Goal: Information Seeking & Learning: Check status

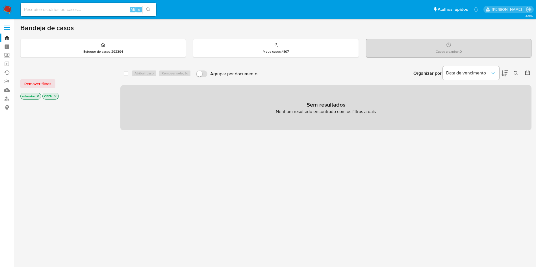
click at [57, 7] on input at bounding box center [89, 9] width 136 height 7
paste input "149378108"
type input "149378108"
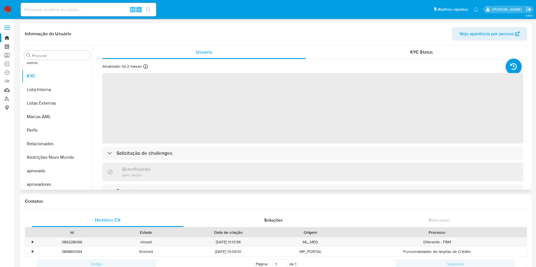
scroll to position [293, 0]
select select "10"
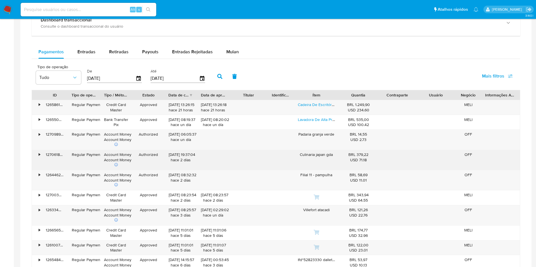
scroll to position [327, 0]
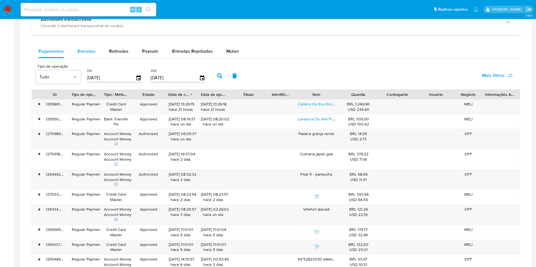
click at [90, 49] on span "Entradas" at bounding box center [86, 51] width 18 height 6
select select "10"
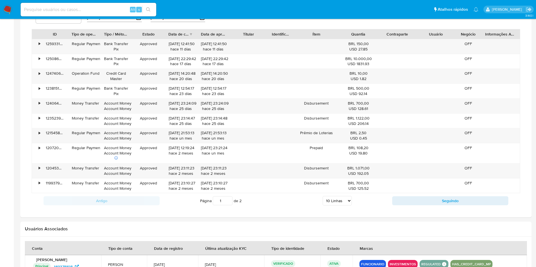
scroll to position [388, 0]
click at [419, 206] on div "Antigo Página 1 de 2 5 Linhas 10 Linhas 20 Linhas 25 Linhas 50 Linhas 100 Linha…" at bounding box center [276, 200] width 488 height 15
click at [417, 201] on button "Seguindo" at bounding box center [450, 200] width 116 height 9
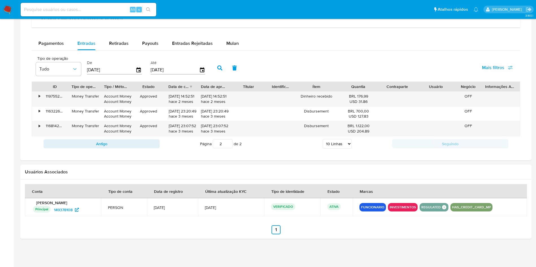
scroll to position [335, 0]
click at [81, 143] on button "Antigo" at bounding box center [101, 144] width 116 height 9
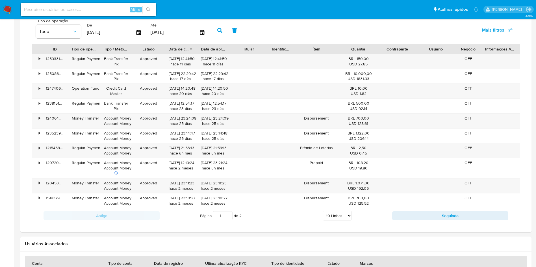
scroll to position [371, 0]
click at [40, 91] on div "•" at bounding box center [39, 89] width 1 height 5
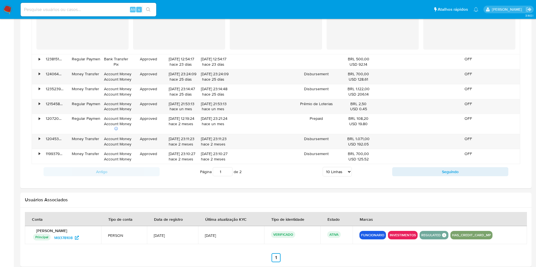
scroll to position [532, 0]
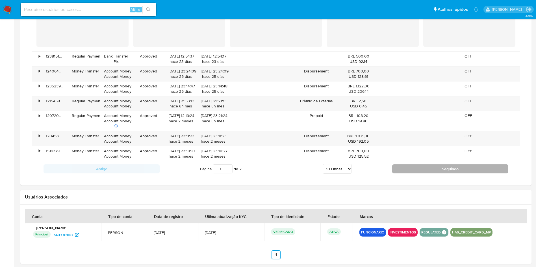
click at [409, 170] on button "Seguindo" at bounding box center [450, 169] width 116 height 9
type input "2"
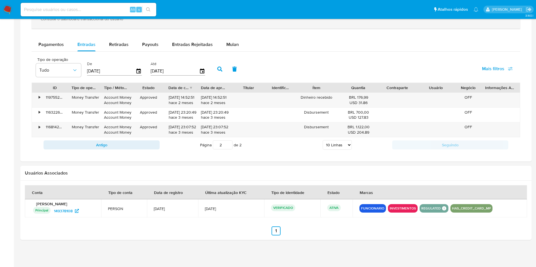
scroll to position [335, 0]
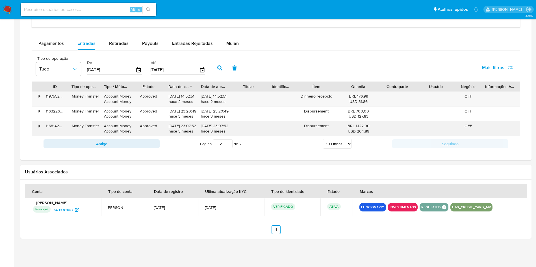
click at [112, 123] on div "Account Money Account Money" at bounding box center [116, 128] width 24 height 11
click at [505, 69] on span "Mais filtros" at bounding box center [497, 68] width 31 height 12
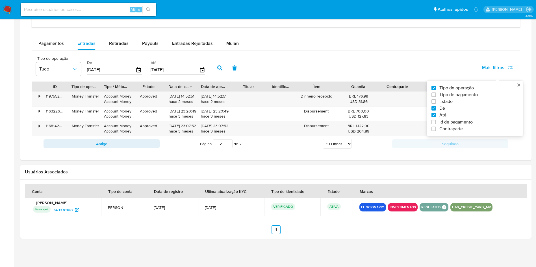
click at [385, 69] on div "Tipo de operação Tudo De 26/06/2025 Até 23/09/2025 Mais filtros Tipo de operaçã…" at bounding box center [276, 67] width 488 height 28
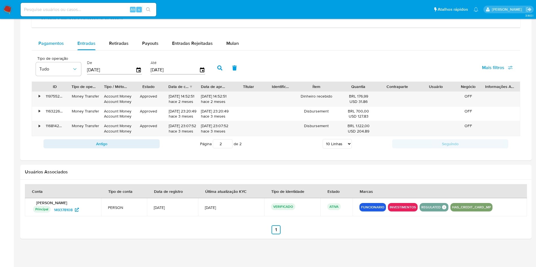
click at [68, 48] on button "Pagamentos" at bounding box center [51, 44] width 39 height 14
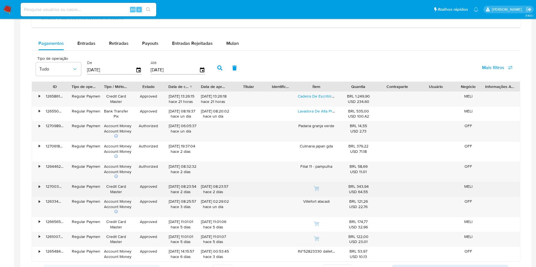
type button "0"
click at [116, 183] on div "Credit Card Master" at bounding box center [116, 189] width 32 height 15
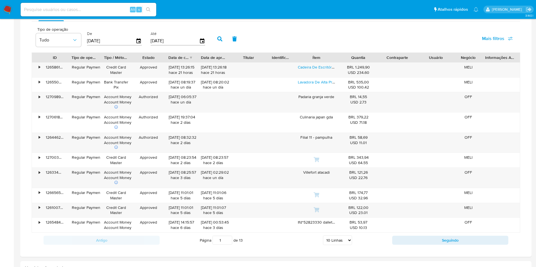
scroll to position [460, 0]
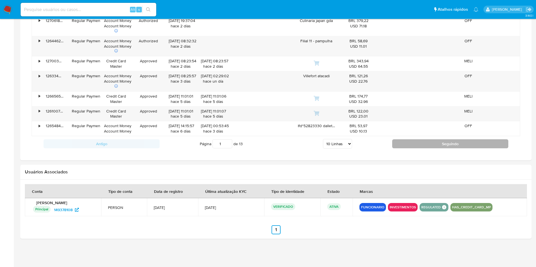
click at [423, 144] on button "Seguindo" at bounding box center [450, 144] width 116 height 9
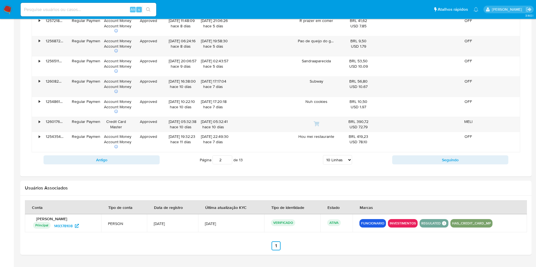
click at [167, 101] on div "13/09/2025 10:22:10 hace 10 días" at bounding box center [181, 107] width 32 height 20
click at [440, 161] on button "Seguindo" at bounding box center [450, 160] width 116 height 9
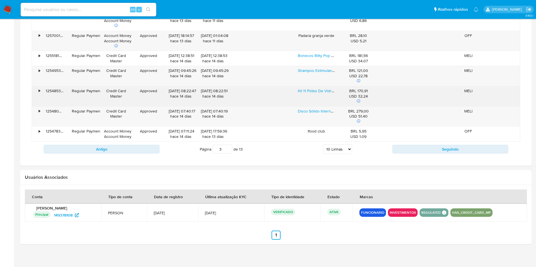
click at [138, 90] on div "Approved" at bounding box center [148, 96] width 32 height 20
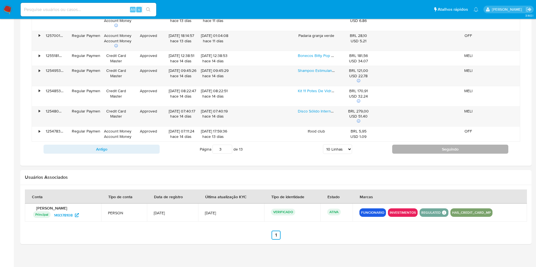
click at [415, 150] on button "Seguindo" at bounding box center [450, 149] width 116 height 9
type input "4"
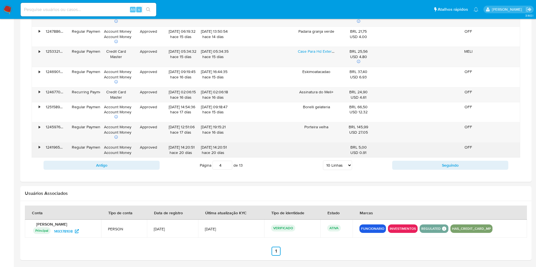
click at [39, 148] on div "•" at bounding box center [39, 147] width 1 height 5
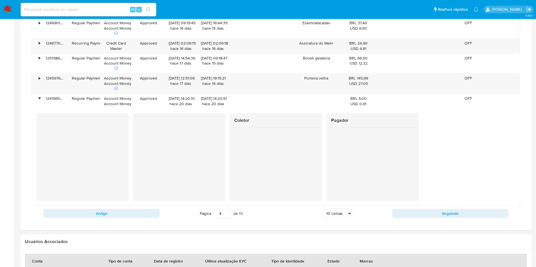
scroll to position [510, 0]
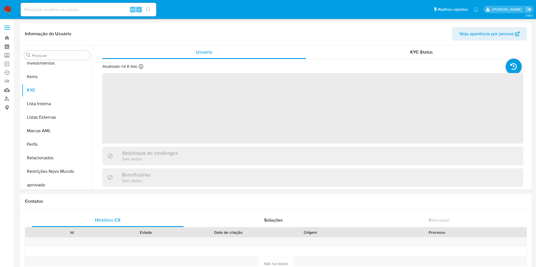
scroll to position [293, 0]
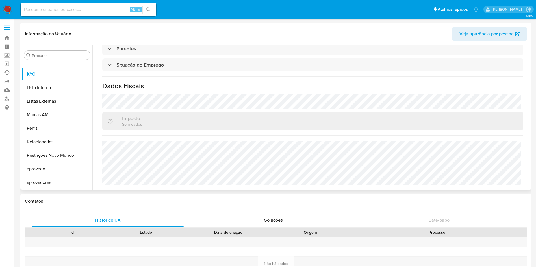
select select "10"
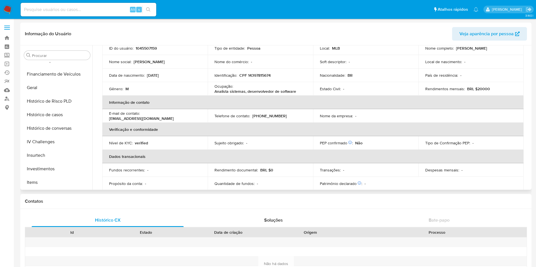
scroll to position [170, 0]
click at [43, 93] on button "Geral" at bounding box center [55, 89] width 66 height 14
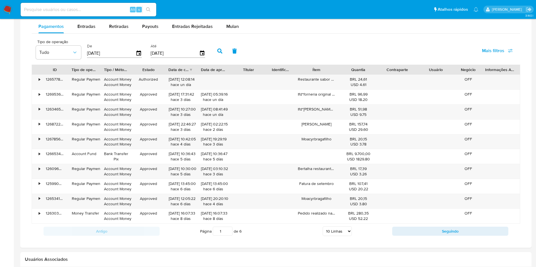
scroll to position [379, 0]
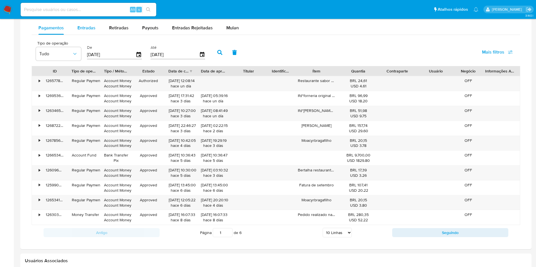
click at [80, 34] on div "Entradas" at bounding box center [86, 28] width 18 height 14
select select "10"
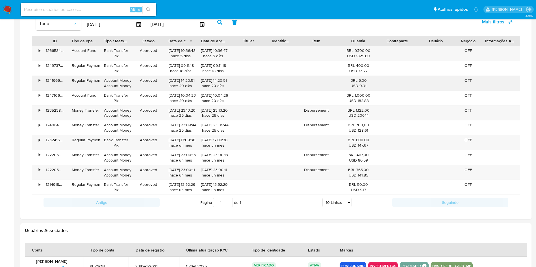
scroll to position [410, 0]
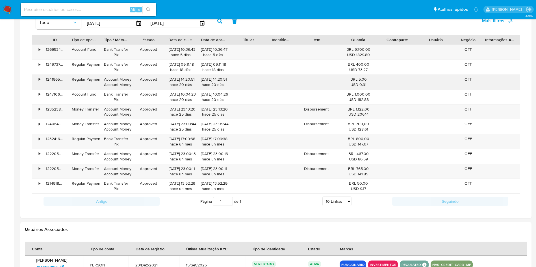
click at [38, 77] on div "•" at bounding box center [37, 82] width 10 height 15
